Goal: Transaction & Acquisition: Purchase product/service

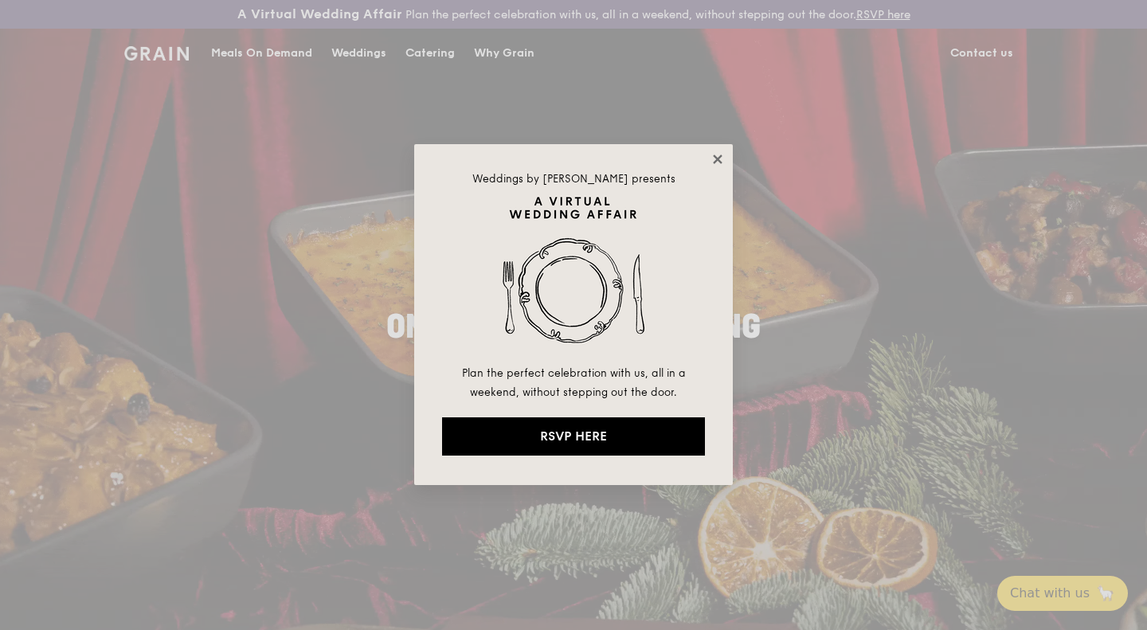
click at [716, 162] on icon at bounding box center [717, 159] width 14 height 14
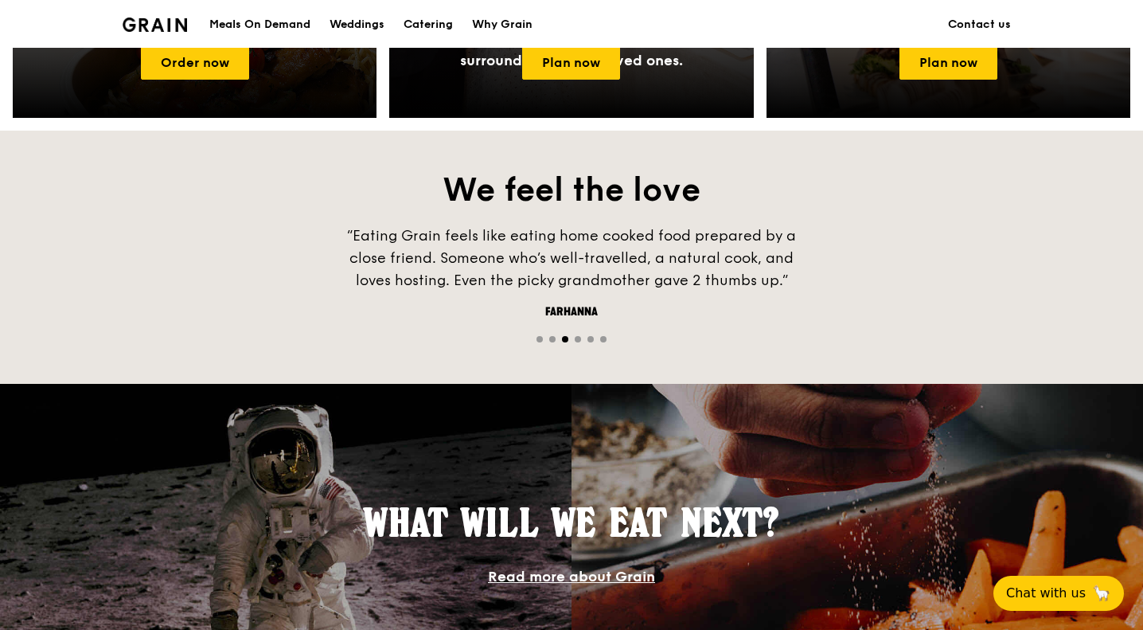
scroll to position [723, 0]
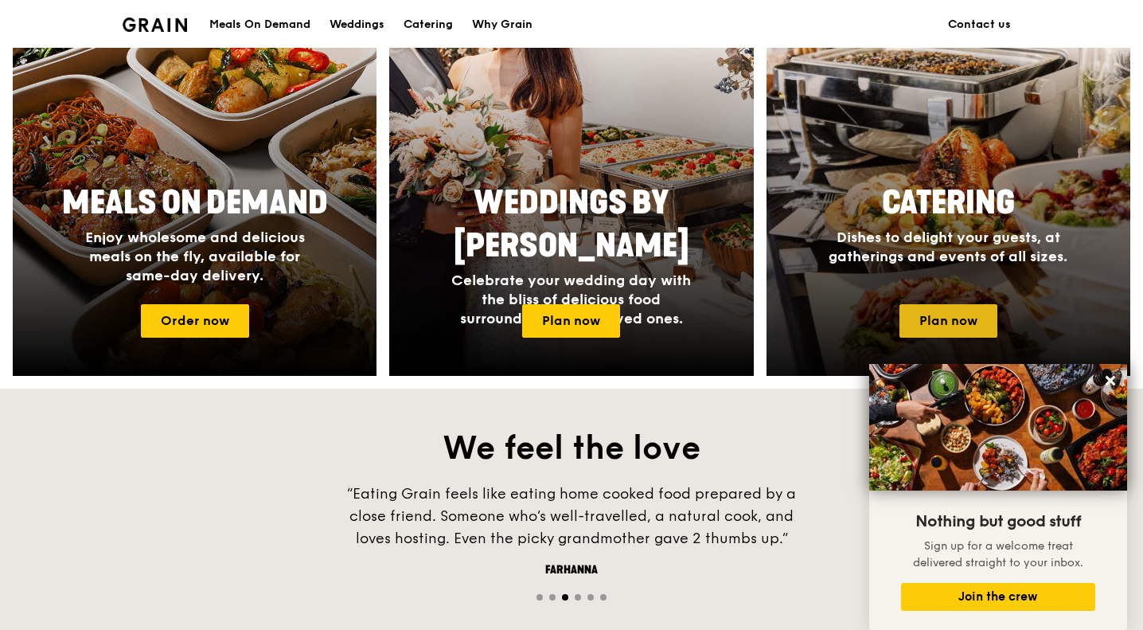
click at [922, 309] on link "Plan now" at bounding box center [949, 320] width 98 height 33
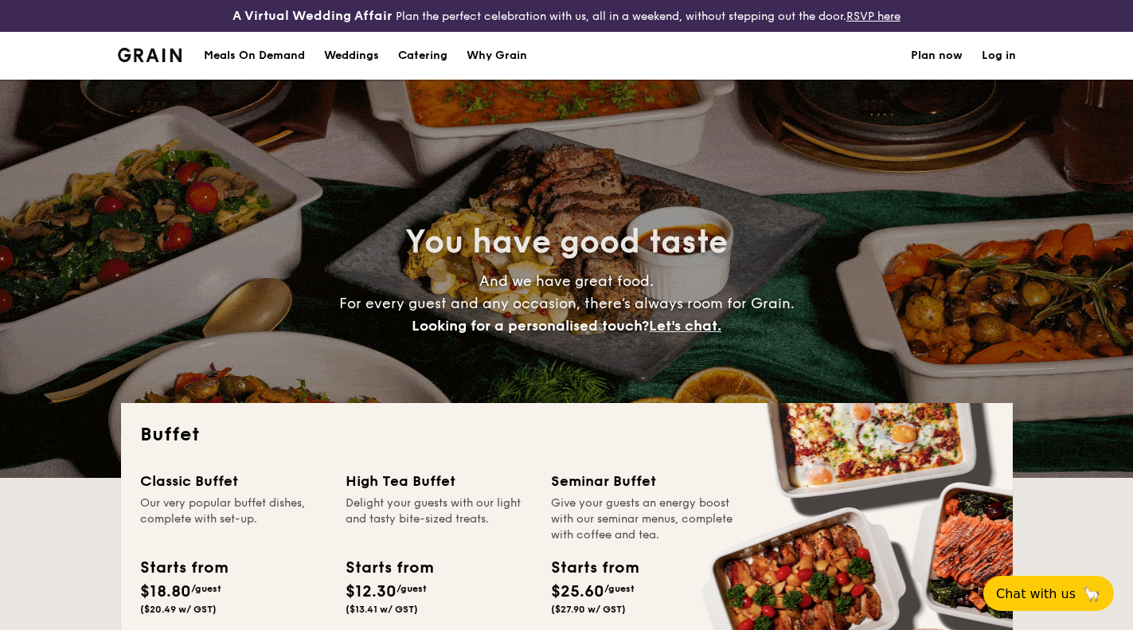
select select
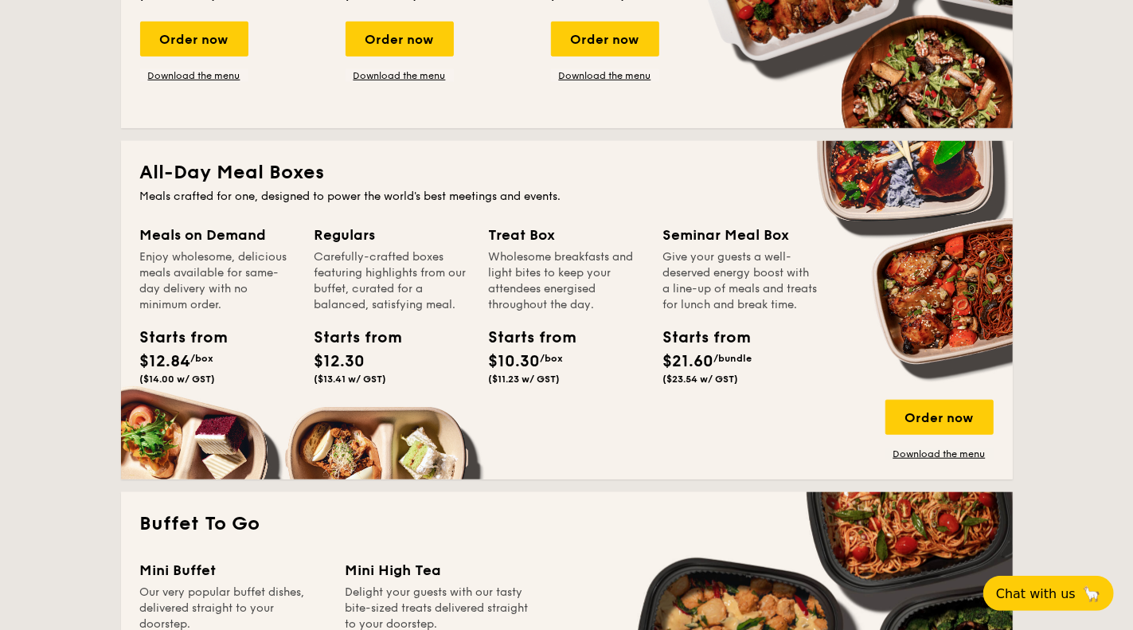
scroll to position [1022, 0]
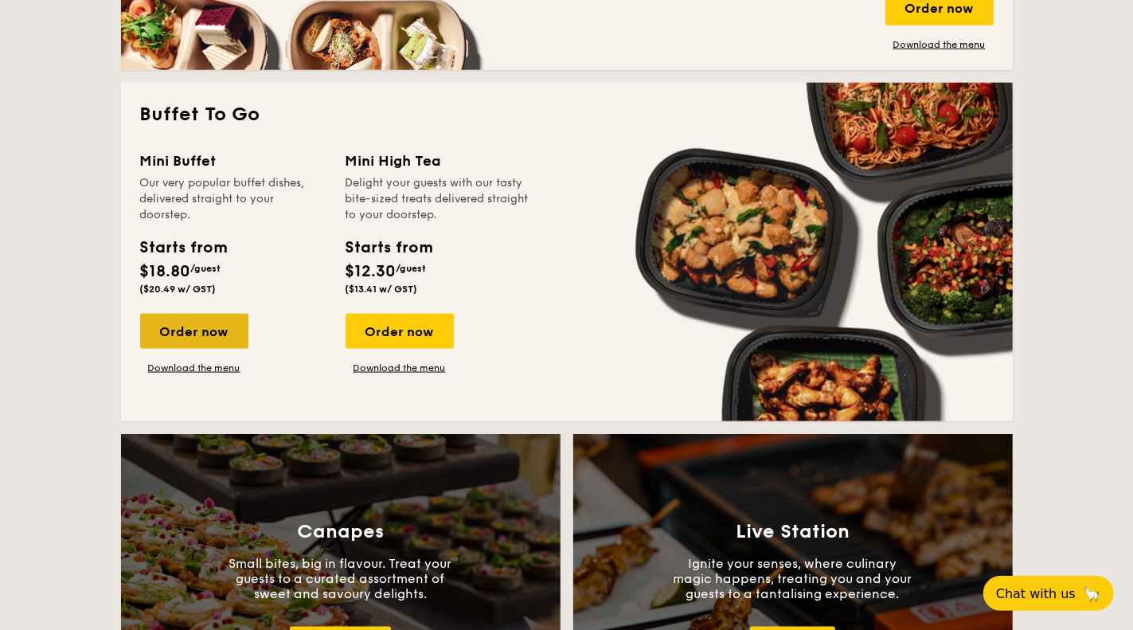
click at [180, 329] on div "Order now" at bounding box center [194, 331] width 108 height 35
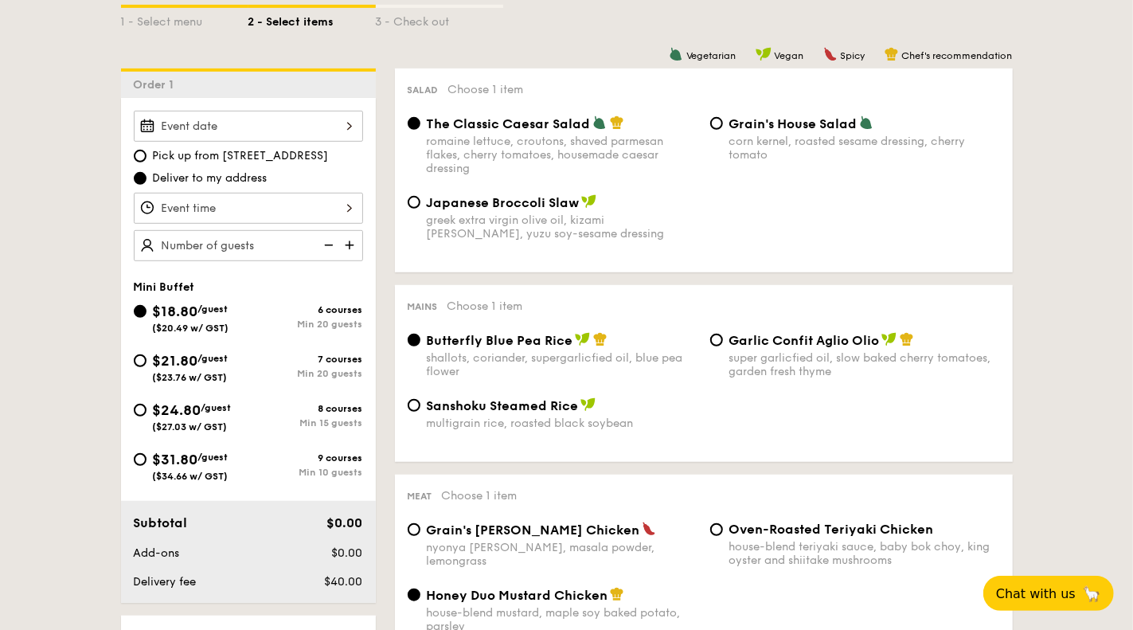
scroll to position [413, 0]
